Goal: Book appointment/travel/reservation

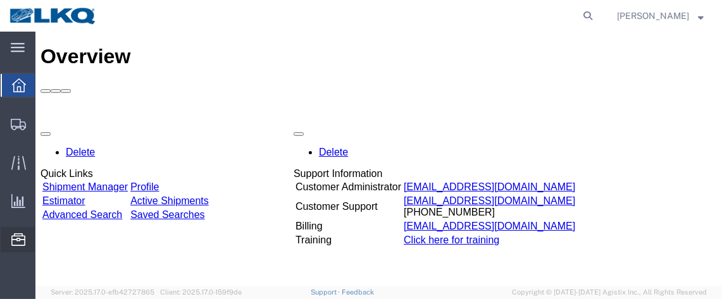
click at [0, 0] on span "Location Appointment" at bounding box center [0, 0] width 0 height 0
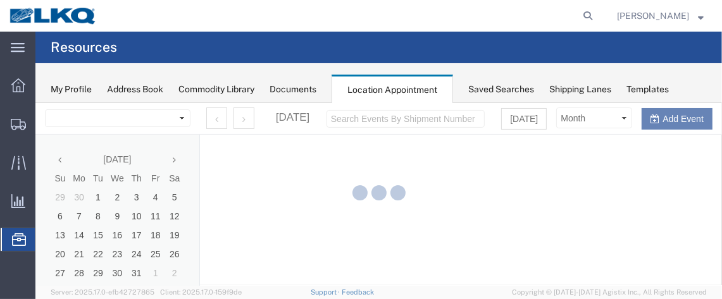
select select "28716"
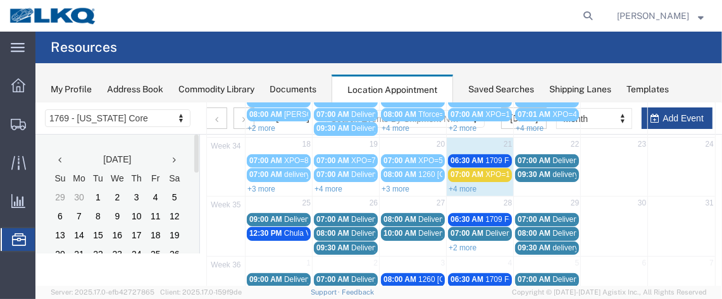
scroll to position [232, 0]
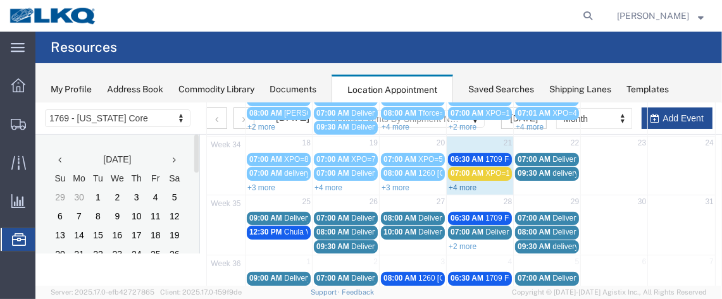
click at [467, 183] on link "+4 more" at bounding box center [462, 187] width 28 height 9
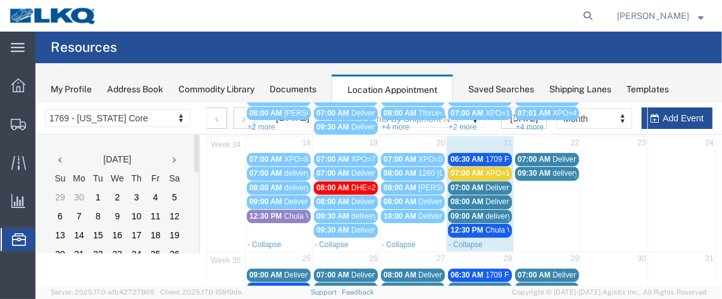
click at [632, 38] on agx-page-header "Resources" at bounding box center [378, 48] width 686 height 32
click at [476, 135] on td "21" at bounding box center [479, 143] width 67 height 16
select select "1"
select select
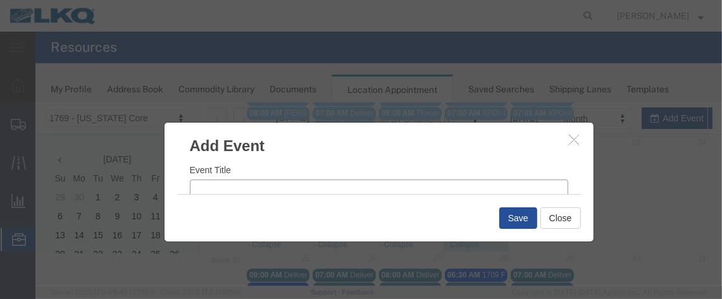
click at [267, 189] on input "Event Title" at bounding box center [378, 188] width 378 height 18
type input "DHE=2"
drag, startPoint x: 401, startPoint y: 175, endPoint x: 423, endPoint y: 175, distance: 22.1
click at [402, 175] on input "7:24 AM" at bounding box center [478, 181] width 180 height 18
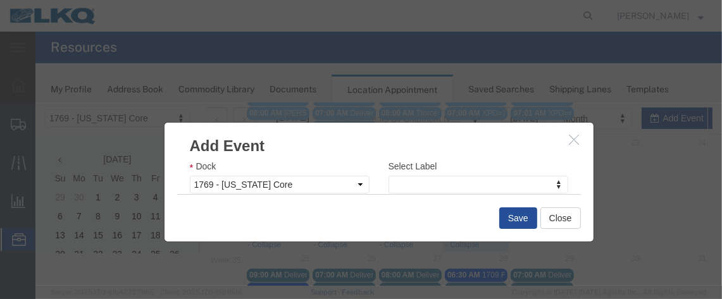
scroll to position [234, 0]
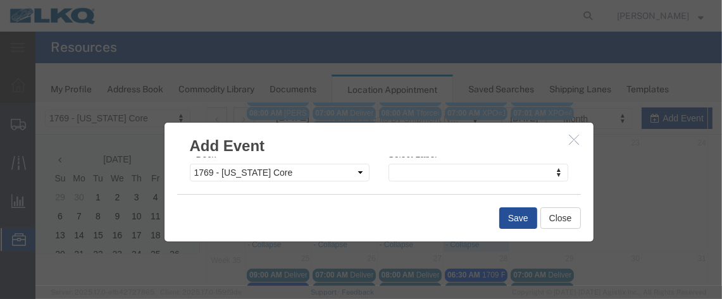
type input "8:00 AM"
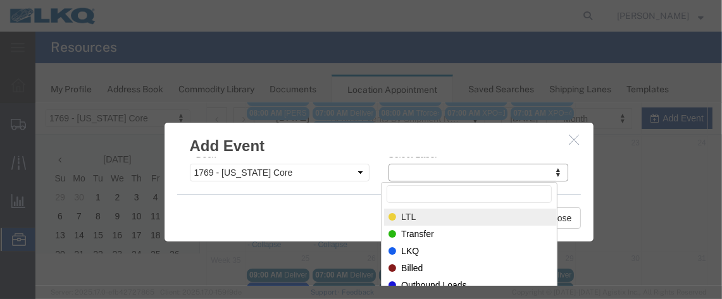
select select "25"
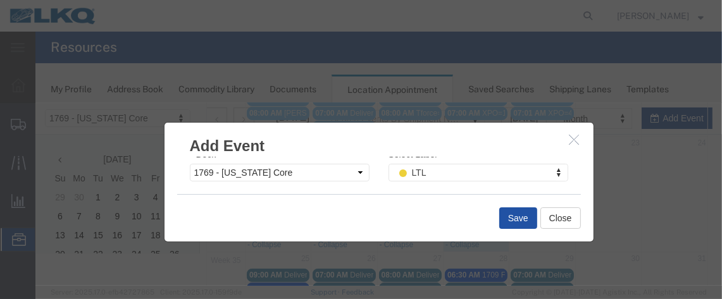
click at [498, 215] on button "Save" at bounding box center [517, 218] width 38 height 22
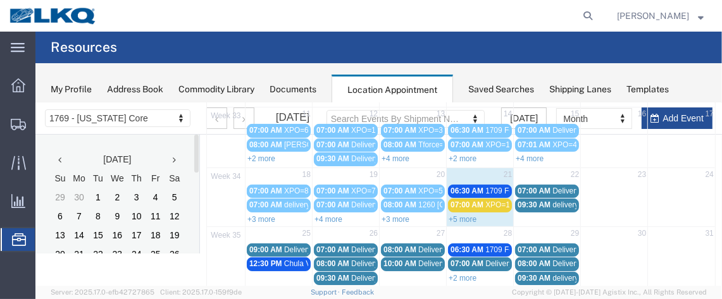
scroll to position [210, 0]
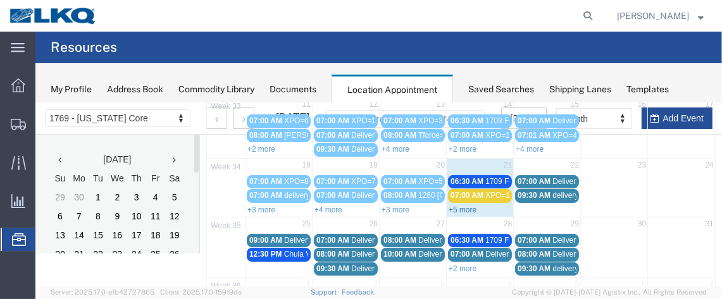
click at [470, 205] on link "+5 more" at bounding box center [462, 209] width 28 height 9
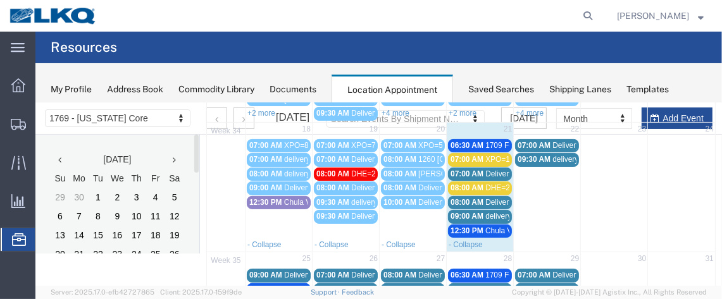
scroll to position [247, 0]
